Goal: Task Accomplishment & Management: Manage account settings

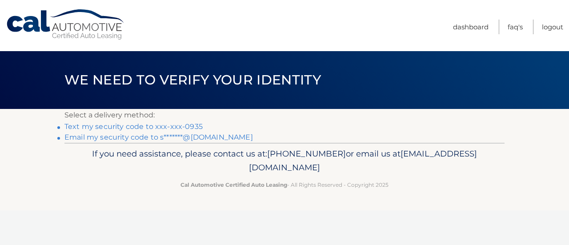
click at [163, 127] on link "Text my security code to xxx-xxx-0935" at bounding box center [133, 126] width 138 height 8
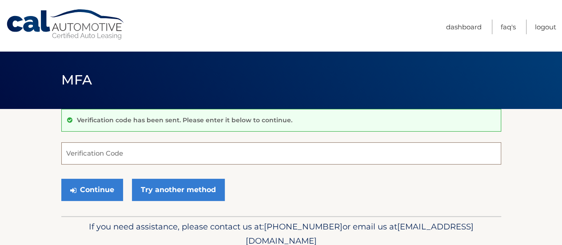
click at [127, 153] on input "Verification Code" at bounding box center [281, 153] width 440 height 22
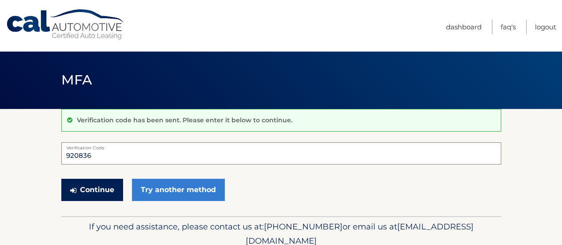
type input "920836"
click at [115, 187] on button "Continue" at bounding box center [92, 190] width 62 height 22
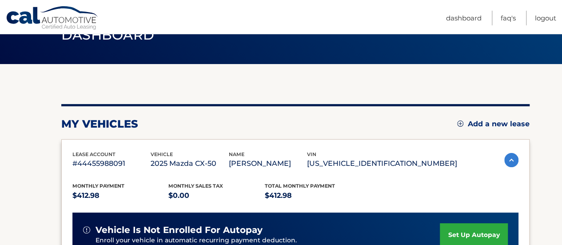
scroll to position [89, 0]
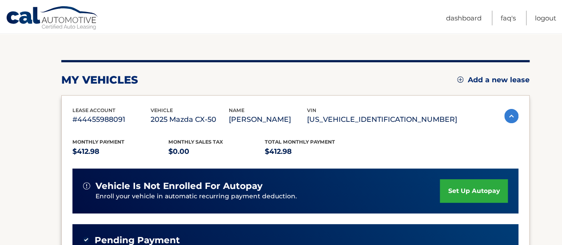
click at [479, 191] on link "set up autopay" at bounding box center [474, 191] width 68 height 24
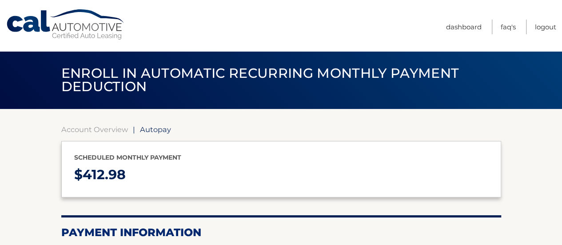
select select "NGNmZjZlNWUtY2Y4Mi00YTMxLThkNzgtODZlZGU0NDgyNWQz"
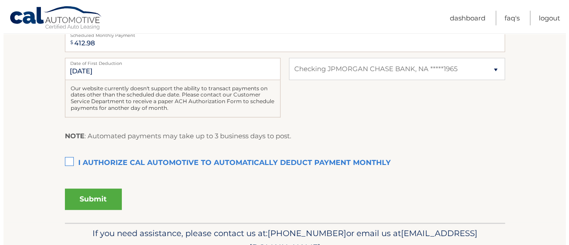
scroll to position [222, 0]
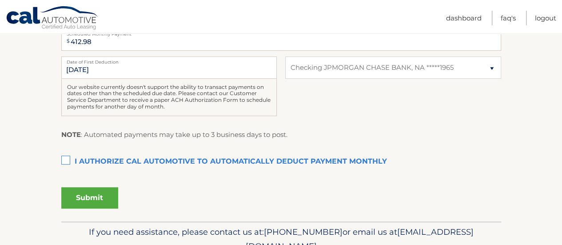
click at [68, 159] on label "I authorize cal automotive to automatically deduct payment monthly This checkbo…" at bounding box center [281, 162] width 440 height 18
click at [0, 0] on input "I authorize cal automotive to automatically deduct payment monthly This checkbo…" at bounding box center [0, 0] width 0 height 0
click at [88, 190] on button "Submit" at bounding box center [89, 197] width 57 height 21
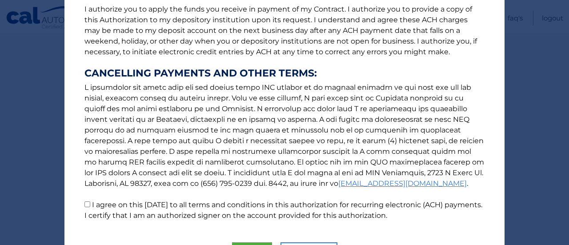
scroll to position [175, 0]
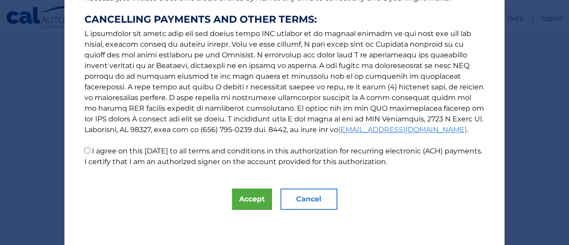
click at [85, 144] on p "The words "I" "me" and "my" mean any identified Customer who signs this Authori…" at bounding box center [285, 5] width 418 height 323
click at [85, 147] on input "I agree on this 09/02/2025 to all terms and conditions in this authorization fo…" at bounding box center [87, 150] width 6 height 6
checkbox input "true"
click at [258, 199] on button "Accept" at bounding box center [252, 198] width 40 height 21
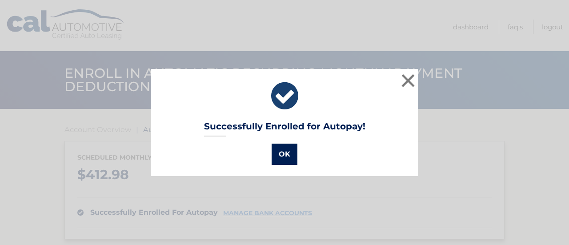
click at [274, 154] on button "OK" at bounding box center [284, 153] width 26 height 21
